Goal: Transaction & Acquisition: Book appointment/travel/reservation

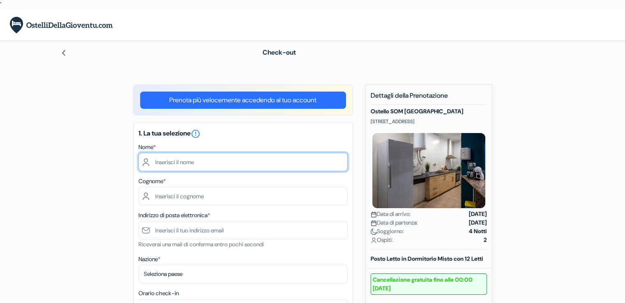
click at [301, 156] on input "text" at bounding box center [242, 162] width 209 height 18
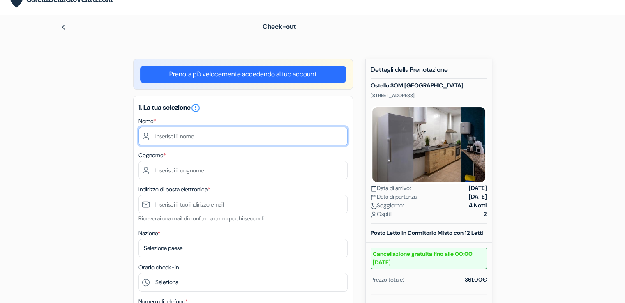
scroll to position [23, 0]
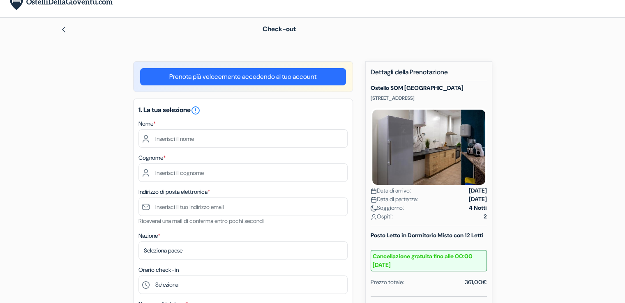
click at [63, 31] on img at bounding box center [63, 29] width 7 height 7
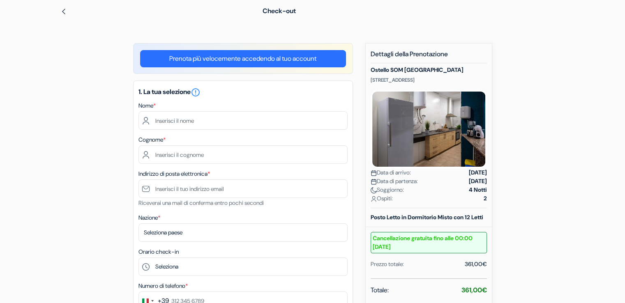
scroll to position [46, 0]
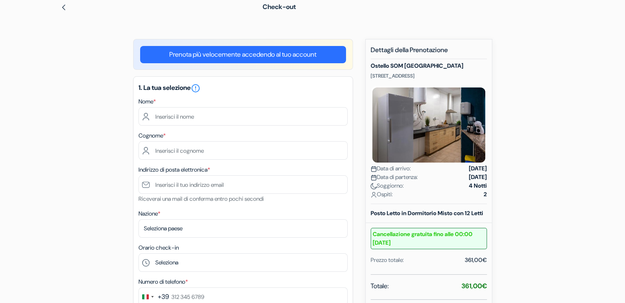
click at [456, 123] on img at bounding box center [429, 125] width 116 height 78
click at [65, 7] on img at bounding box center [63, 7] width 7 height 7
